Goal: Task Accomplishment & Management: Manage account settings

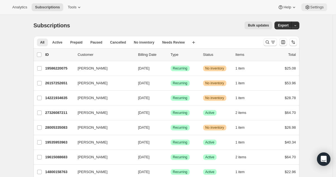
click at [316, 6] on span "Settings" at bounding box center [316, 7] width 13 height 4
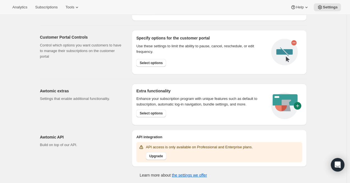
scroll to position [261, 0]
